Goal: Information Seeking & Learning: Learn about a topic

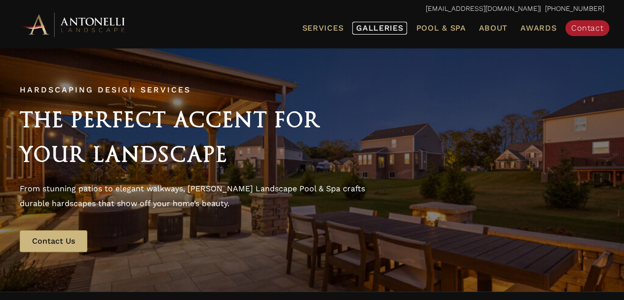
drag, startPoint x: 0, startPoint y: 0, endPoint x: 382, endPoint y: 28, distance: 382.6
click at [382, 28] on span "Galleries" at bounding box center [379, 27] width 47 height 9
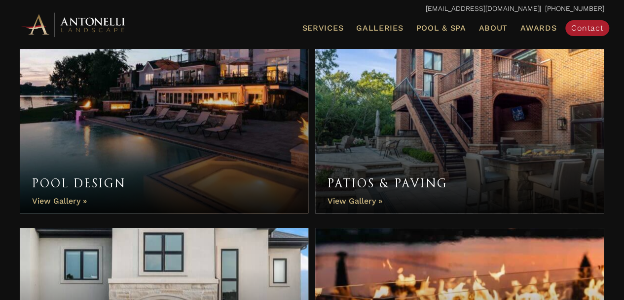
scroll to position [333, 0]
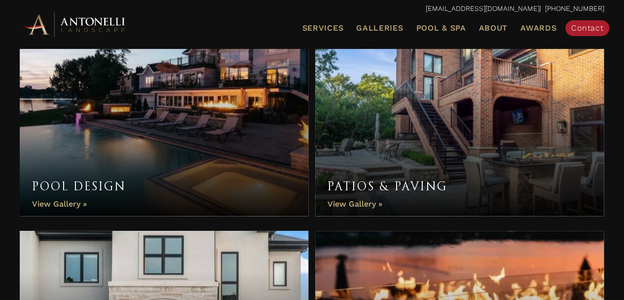
click at [432, 153] on link "Patios & Paving" at bounding box center [459, 127] width 289 height 178
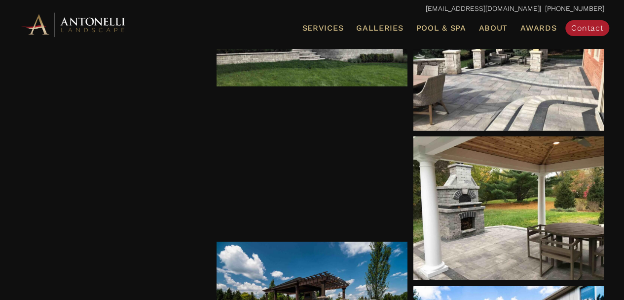
scroll to position [1305, 0]
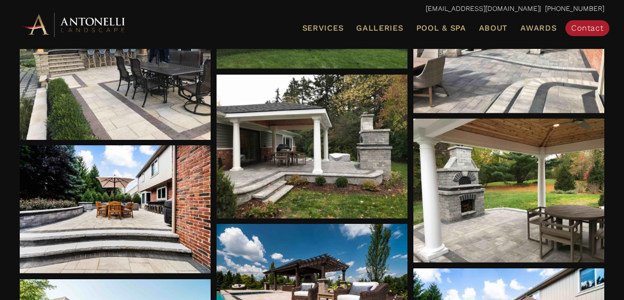
drag, startPoint x: 630, startPoint y: 13, endPoint x: 631, endPoint y: 131, distance: 118.0
click at [624, 131] on html "Skip to content [EMAIL_ADDRESS][DOMAIN_NAME] | [PHONE_NUMBER] Menu Services Lan…" at bounding box center [312, 222] width 624 height 3054
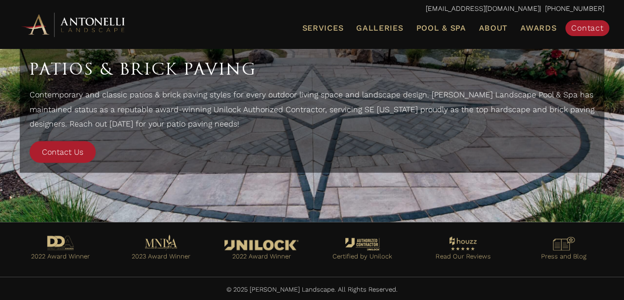
scroll to position [0, 0]
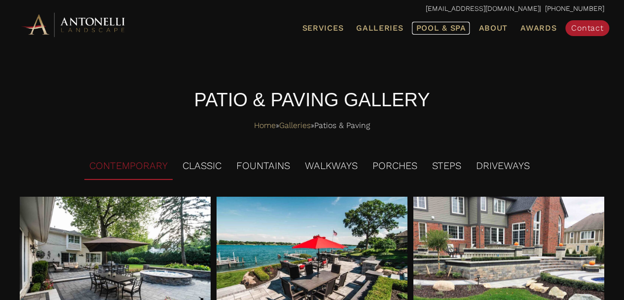
click at [425, 29] on span "Pool & Spa" at bounding box center [441, 27] width 50 height 9
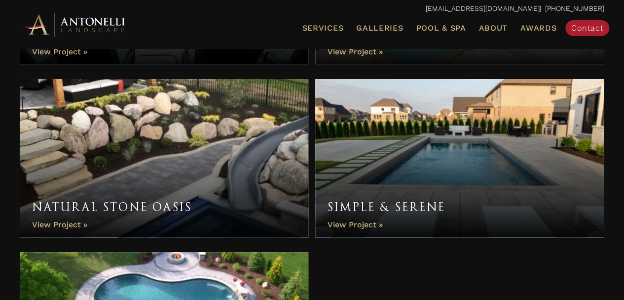
scroll to position [3770, 0]
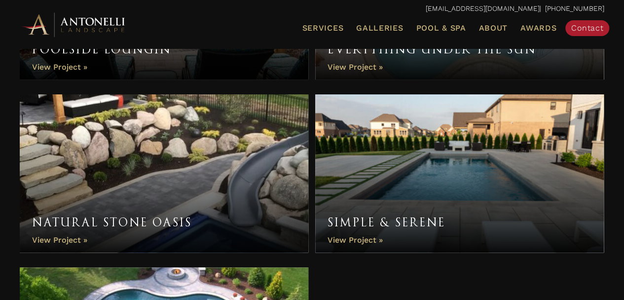
click at [266, 151] on link "Natural Stone Oasis" at bounding box center [164, 173] width 289 height 158
